Goal: Information Seeking & Learning: Learn about a topic

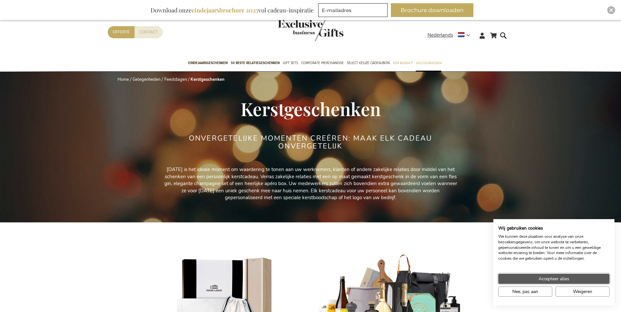
click at [545, 279] on span "Accepteer alles" at bounding box center [554, 279] width 31 height 7
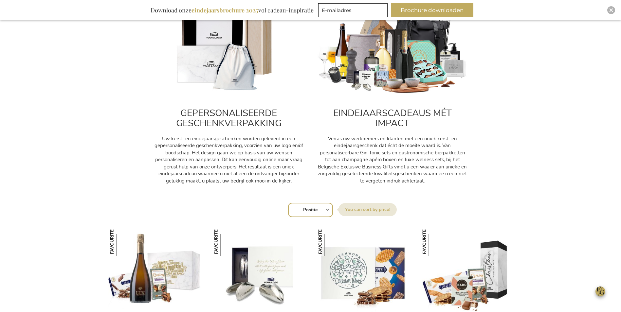
scroll to position [262, 0]
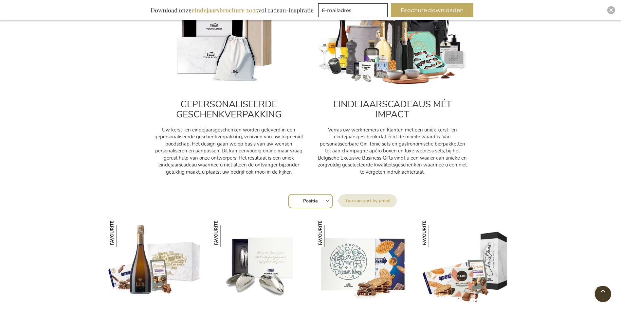
click at [210, 116] on h2 "GEPERSONALISEERDE GESCHENKVERPAKKING" at bounding box center [229, 110] width 151 height 20
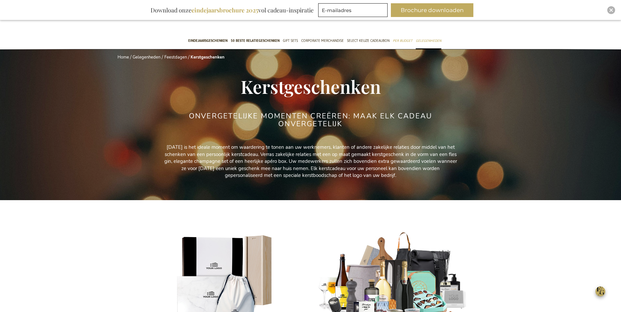
scroll to position [131, 0]
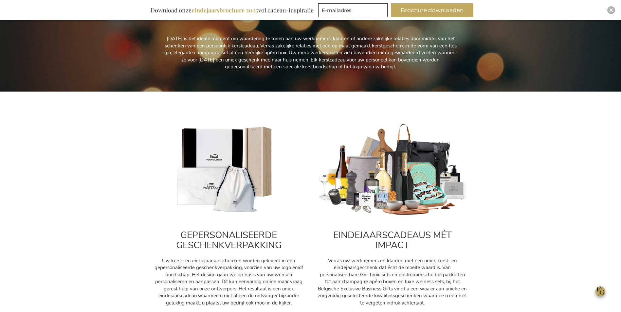
click at [220, 176] on img at bounding box center [229, 170] width 151 height 94
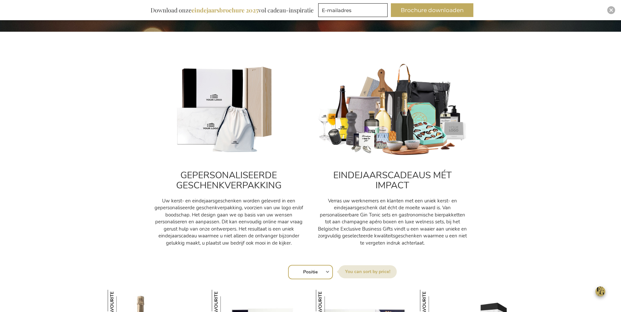
scroll to position [196, 0]
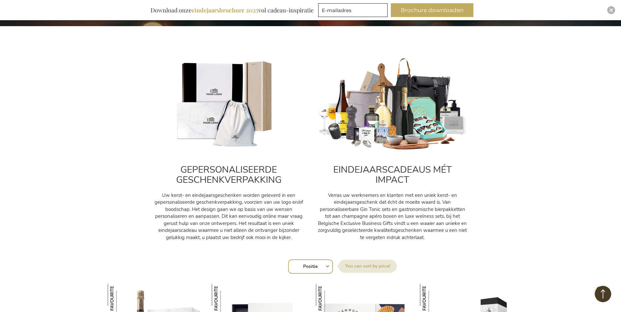
click at [323, 266] on select "Positie Best Sellers Meest bekeken Nieuw Biggest Saving Price: low to high Pric…" at bounding box center [310, 267] width 45 height 14
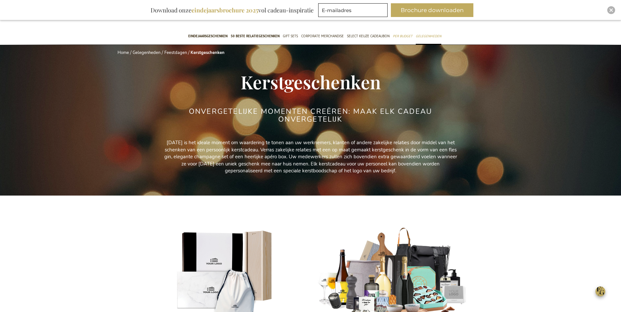
scroll to position [0, 0]
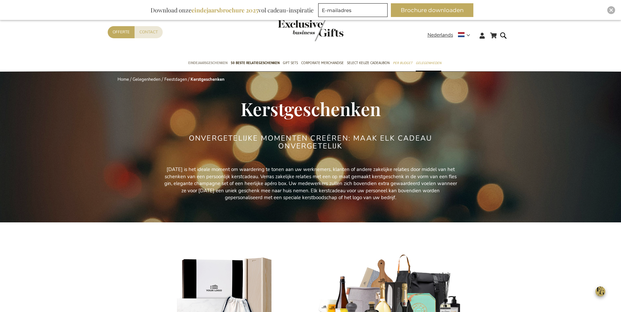
click at [217, 62] on span "Eindejaarsgeschenken" at bounding box center [207, 63] width 39 height 7
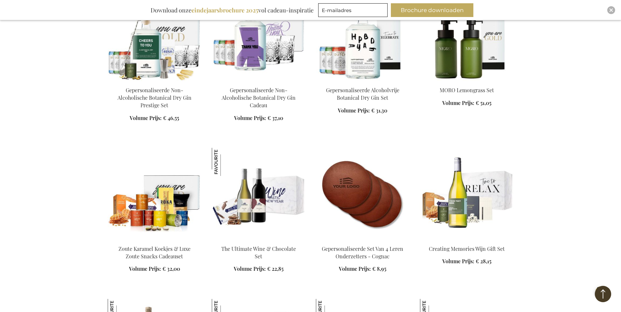
scroll to position [851, 0]
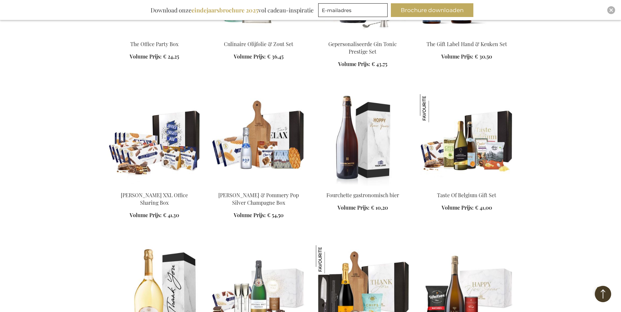
scroll to position [1212, 0]
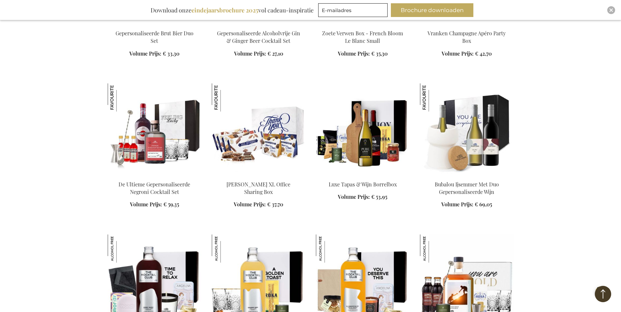
scroll to position [1834, 0]
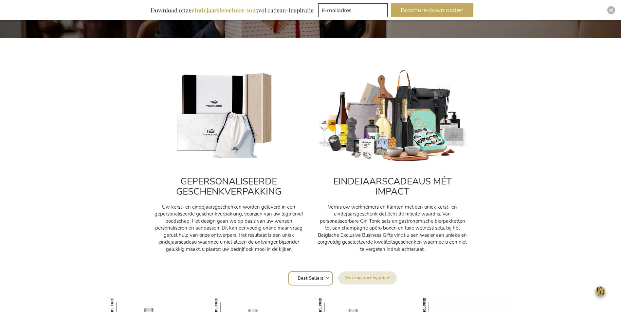
scroll to position [262, 0]
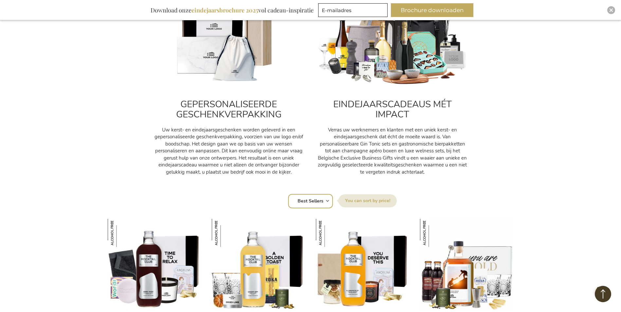
click at [324, 205] on select "Positie Best Sellers Meest bekeken Nieuw Biggest Saving Price: low to high Pric…" at bounding box center [310, 201] width 45 height 14
select select "most_viewed"
click at [288, 194] on select "Positie Best Sellers Meest bekeken Nieuw Biggest Saving Price: low to high Pric…" at bounding box center [310, 201] width 45 height 14
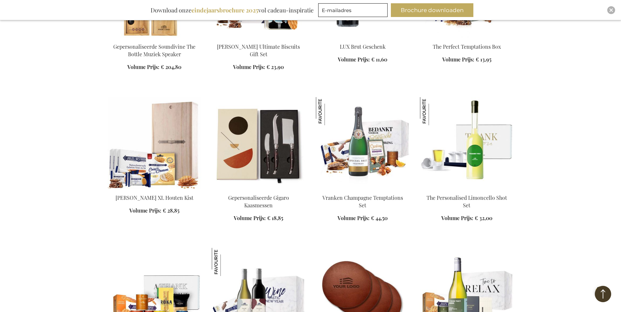
scroll to position [688, 0]
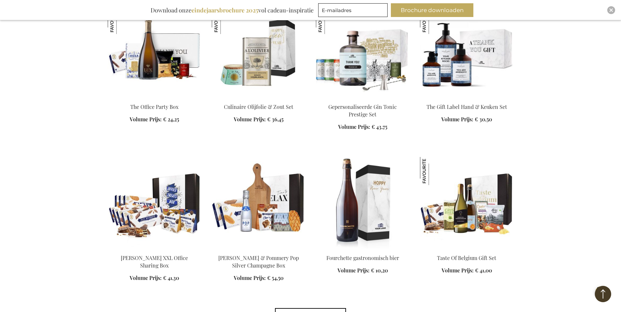
scroll to position [1113, 0]
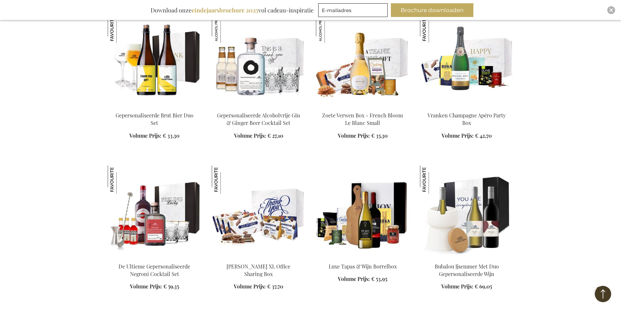
scroll to position [1703, 0]
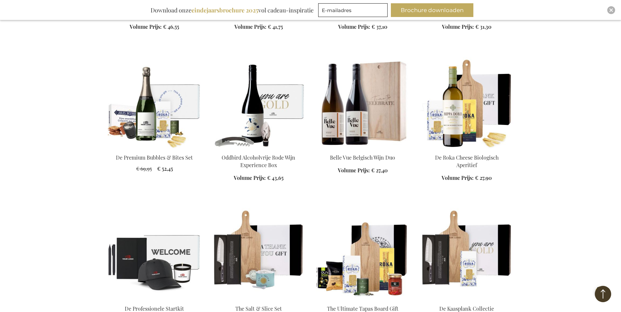
scroll to position [2587, 0]
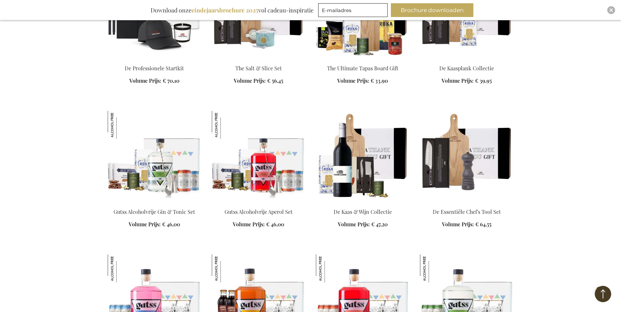
scroll to position [2816, 0]
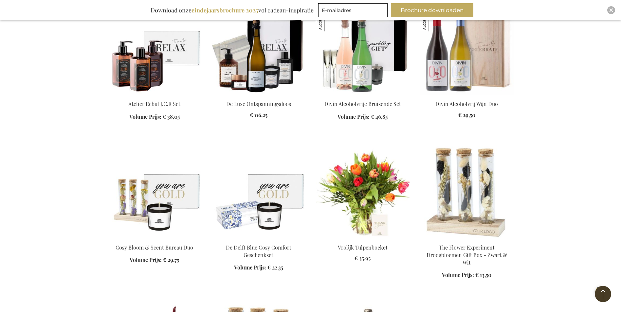
scroll to position [3504, 0]
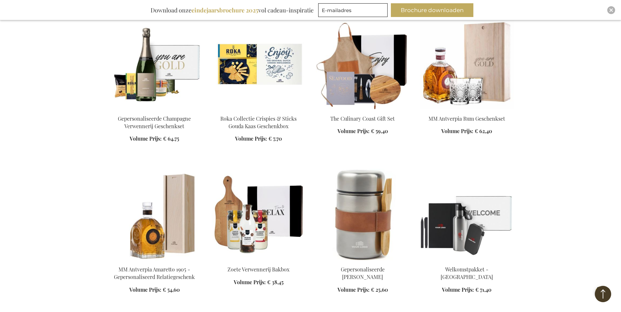
scroll to position [3962, 0]
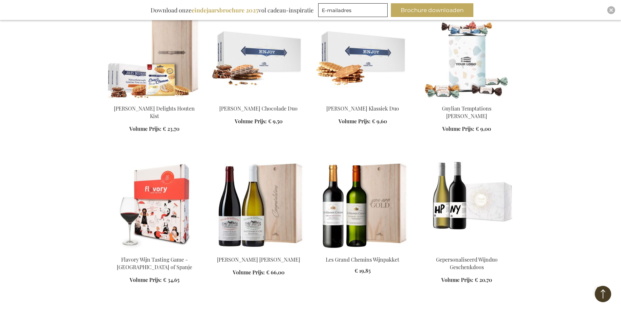
scroll to position [4257, 0]
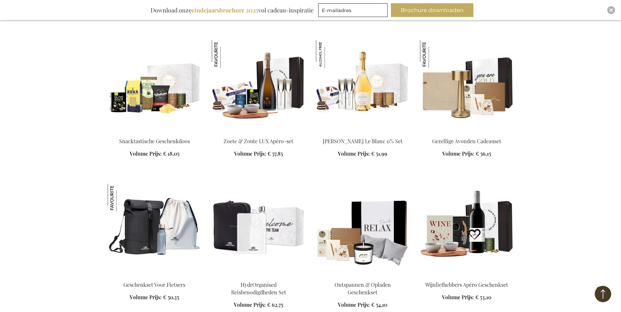
scroll to position [4846, 0]
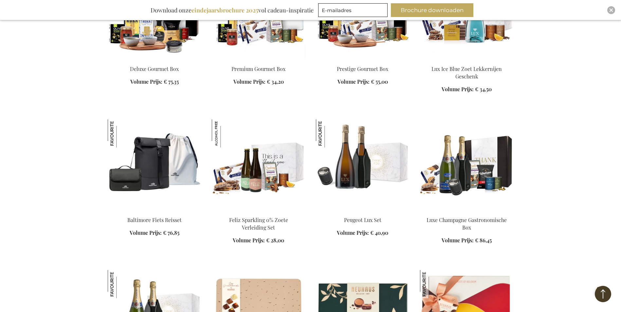
scroll to position [5206, 0]
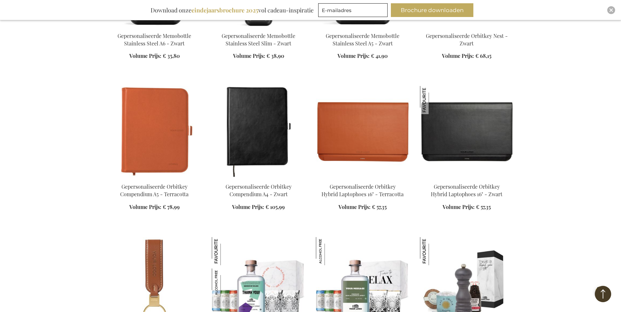
scroll to position [5861, 0]
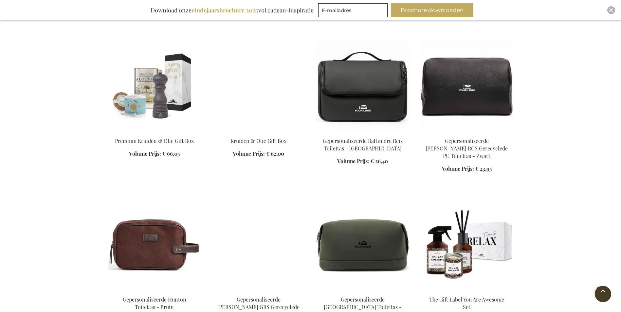
scroll to position [6189, 0]
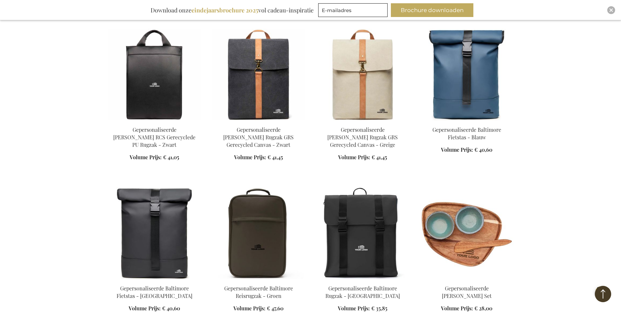
scroll to position [6614, 0]
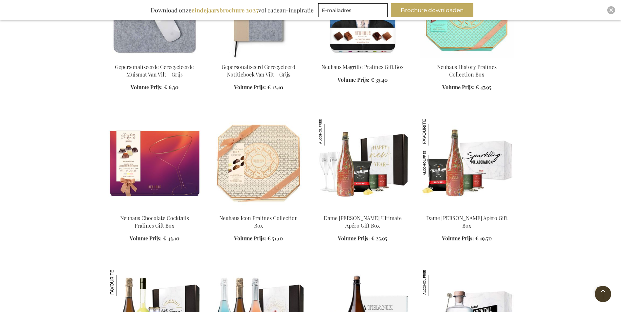
scroll to position [7171, 0]
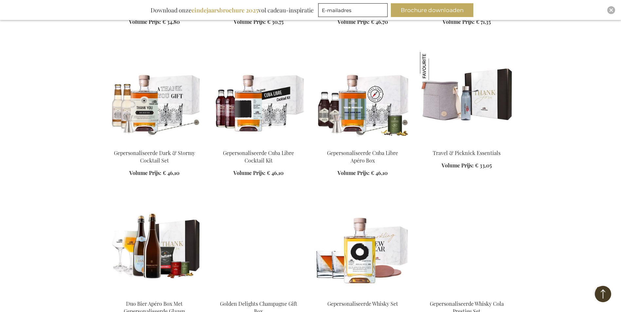
scroll to position [7629, 0]
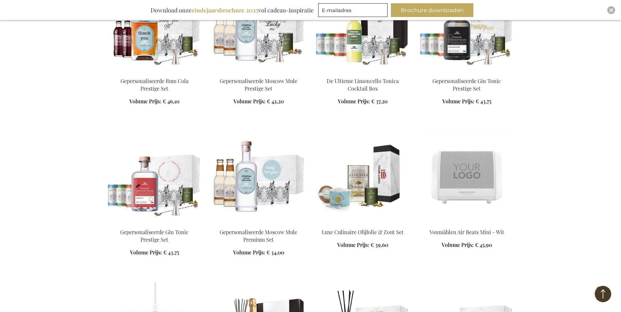
scroll to position [8022, 0]
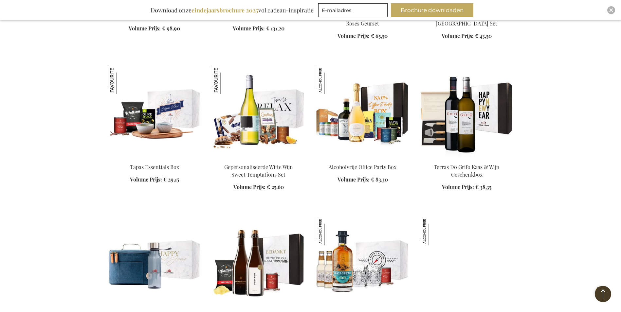
scroll to position [8317, 0]
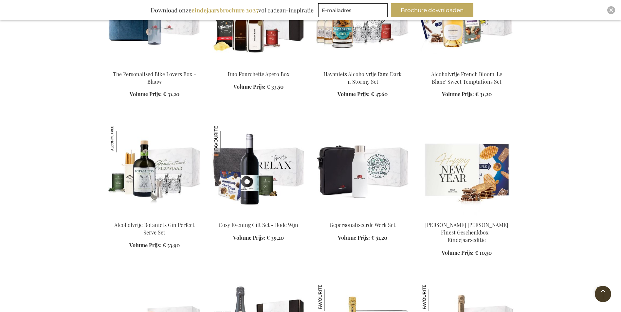
scroll to position [8546, 0]
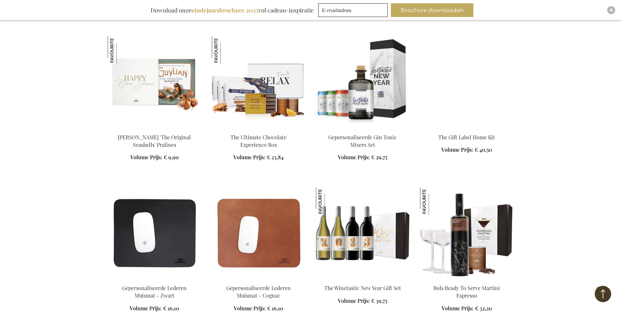
scroll to position [9398, 0]
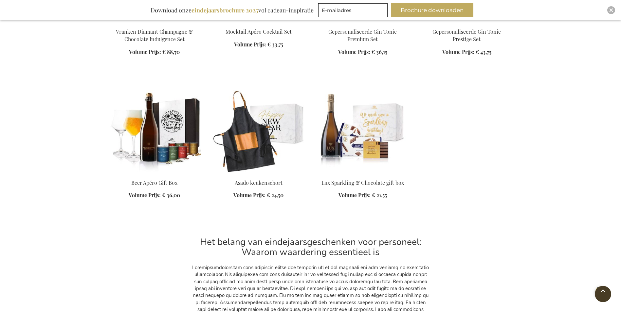
scroll to position [9954, 0]
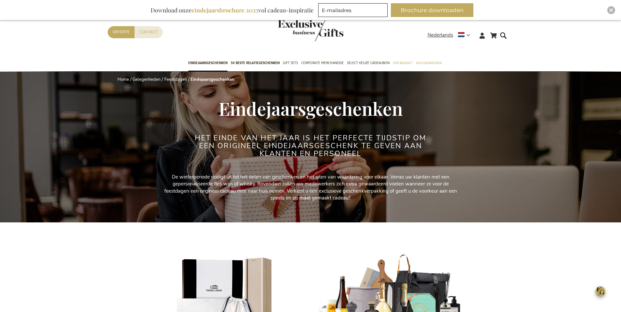
select select "most_viewed"
